Goal: Information Seeking & Learning: Learn about a topic

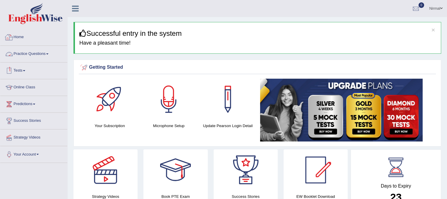
click at [21, 38] on link "Home" at bounding box center [33, 36] width 67 height 15
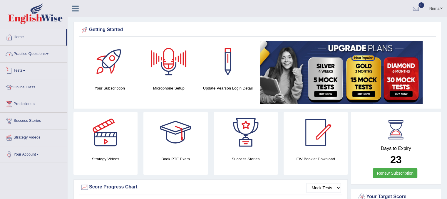
click at [48, 55] on link "Practice Questions" at bounding box center [33, 53] width 67 height 15
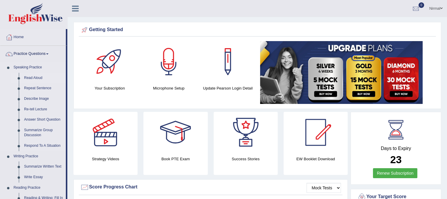
click at [37, 78] on link "Read Aloud" at bounding box center [43, 78] width 44 height 11
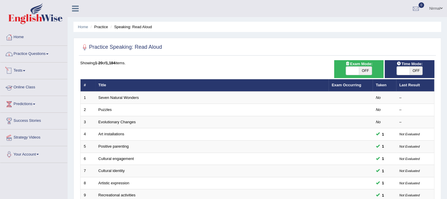
click at [28, 58] on link "Practice Questions" at bounding box center [33, 53] width 67 height 15
